Goal: Task Accomplishment & Management: Complete application form

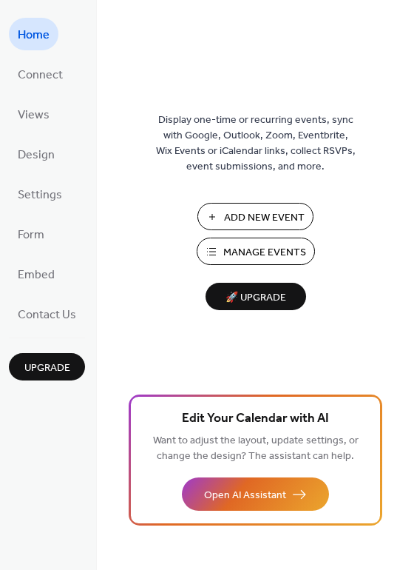
click at [242, 212] on span "Add New Event" at bounding box center [264, 218] width 81 height 16
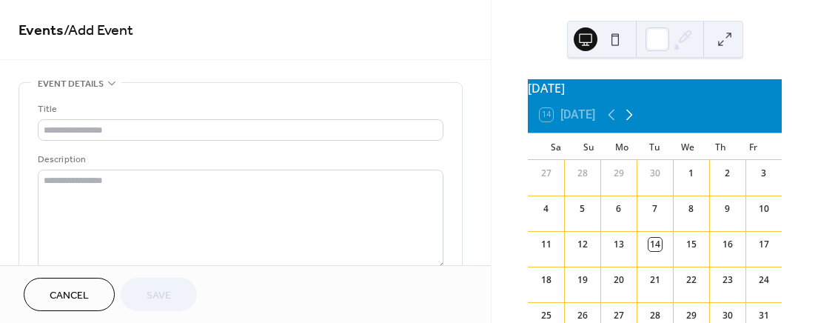
click at [632, 124] on icon at bounding box center [629, 115] width 18 height 18
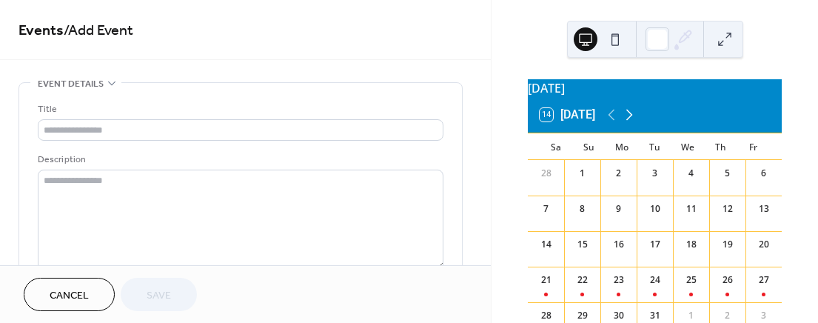
click at [632, 124] on icon at bounding box center [629, 115] width 18 height 18
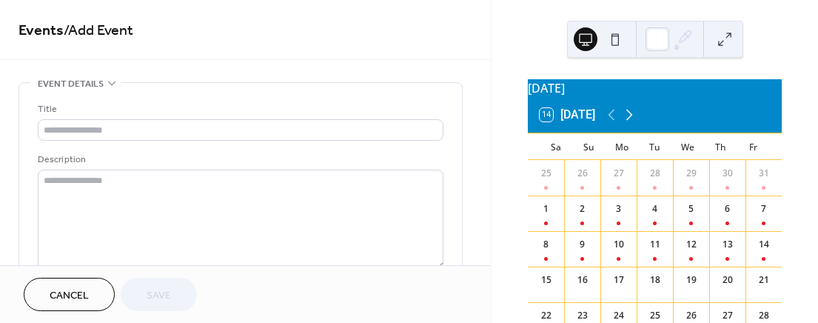
click at [632, 124] on icon at bounding box center [629, 115] width 18 height 18
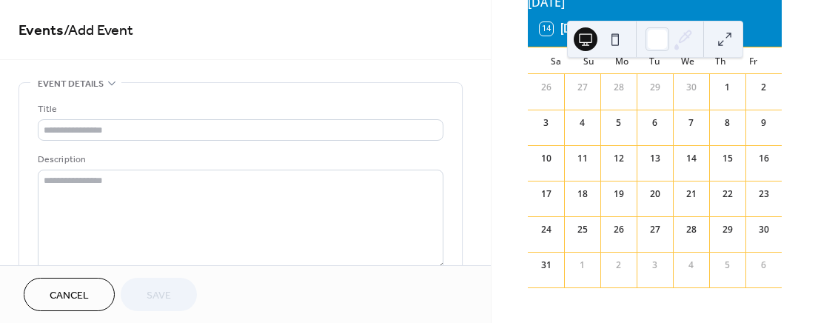
scroll to position [95, 0]
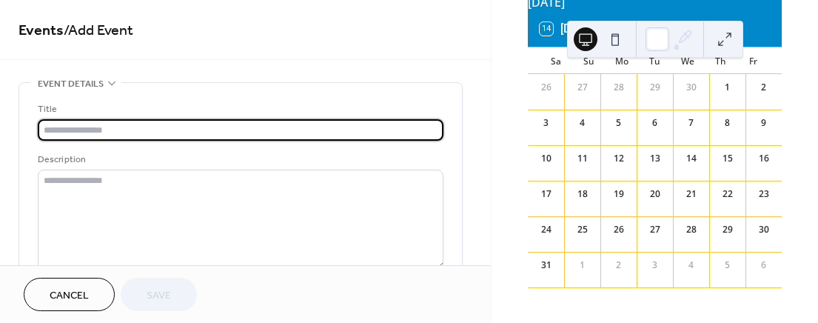
click at [129, 128] on input "text" at bounding box center [241, 129] width 406 height 21
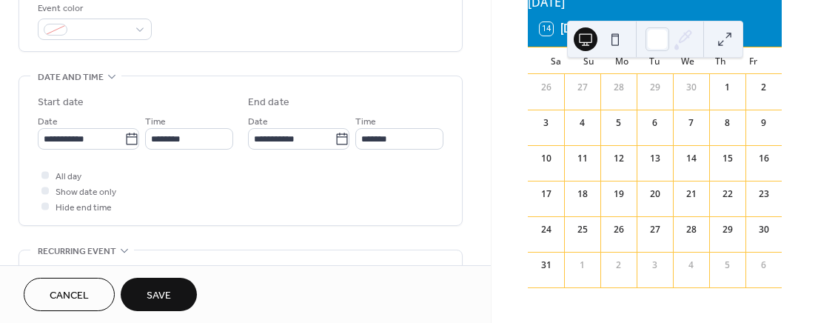
scroll to position [408, 0]
type input "*"
click at [44, 173] on div at bounding box center [44, 172] width 7 height 7
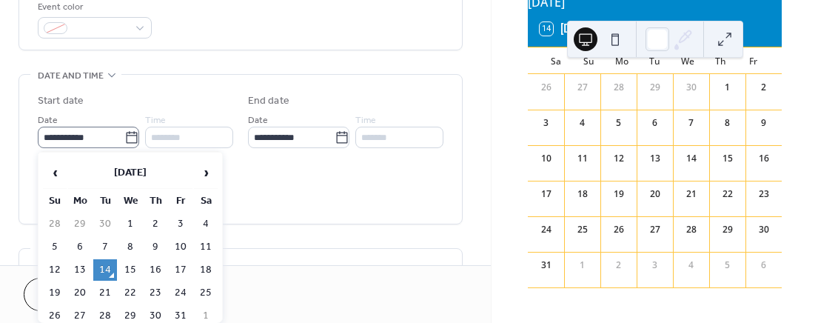
click at [129, 140] on icon at bounding box center [131, 137] width 15 height 15
click at [124, 140] on input "**********" at bounding box center [81, 137] width 87 height 21
click at [206, 174] on span "›" at bounding box center [206, 173] width 22 height 30
click at [204, 173] on span "›" at bounding box center [206, 173] width 22 height 30
click at [204, 172] on span "›" at bounding box center [206, 173] width 22 height 30
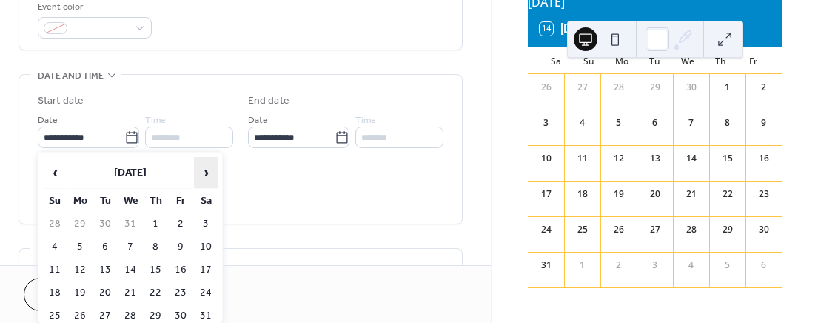
click at [204, 172] on span "›" at bounding box center [206, 173] width 22 height 30
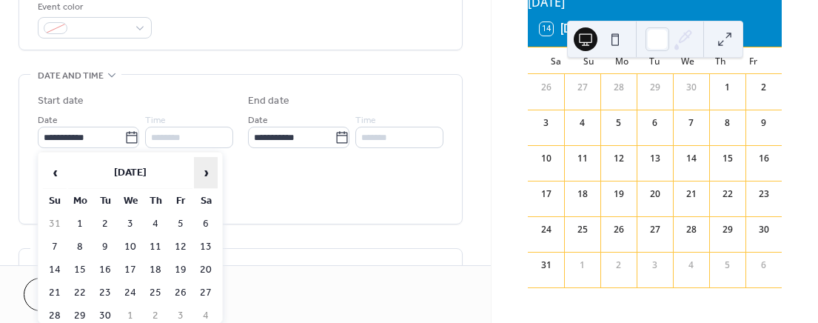
click at [204, 172] on span "›" at bounding box center [206, 173] width 22 height 30
click at [202, 221] on td "3" at bounding box center [206, 223] width 24 height 21
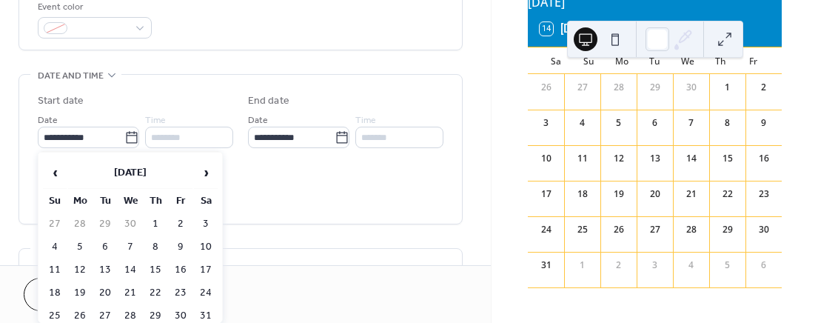
type input "**********"
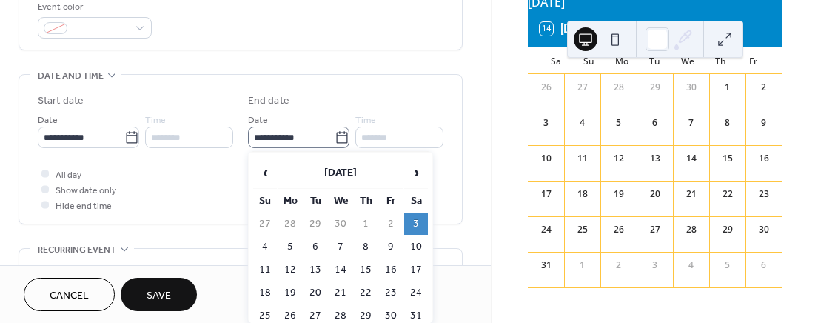
click at [337, 138] on icon at bounding box center [341, 137] width 15 height 15
click at [334, 138] on input "**********" at bounding box center [291, 137] width 87 height 21
click at [391, 246] on td "9" at bounding box center [391, 246] width 24 height 21
type input "**********"
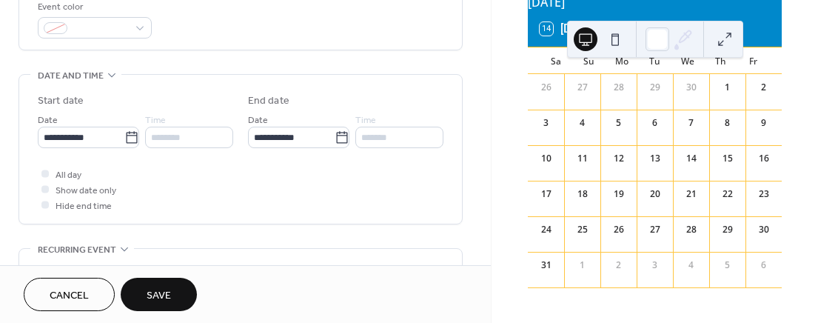
click at [156, 294] on span "Save" at bounding box center [159, 296] width 24 height 16
